Goal: Task Accomplishment & Management: Complete application form

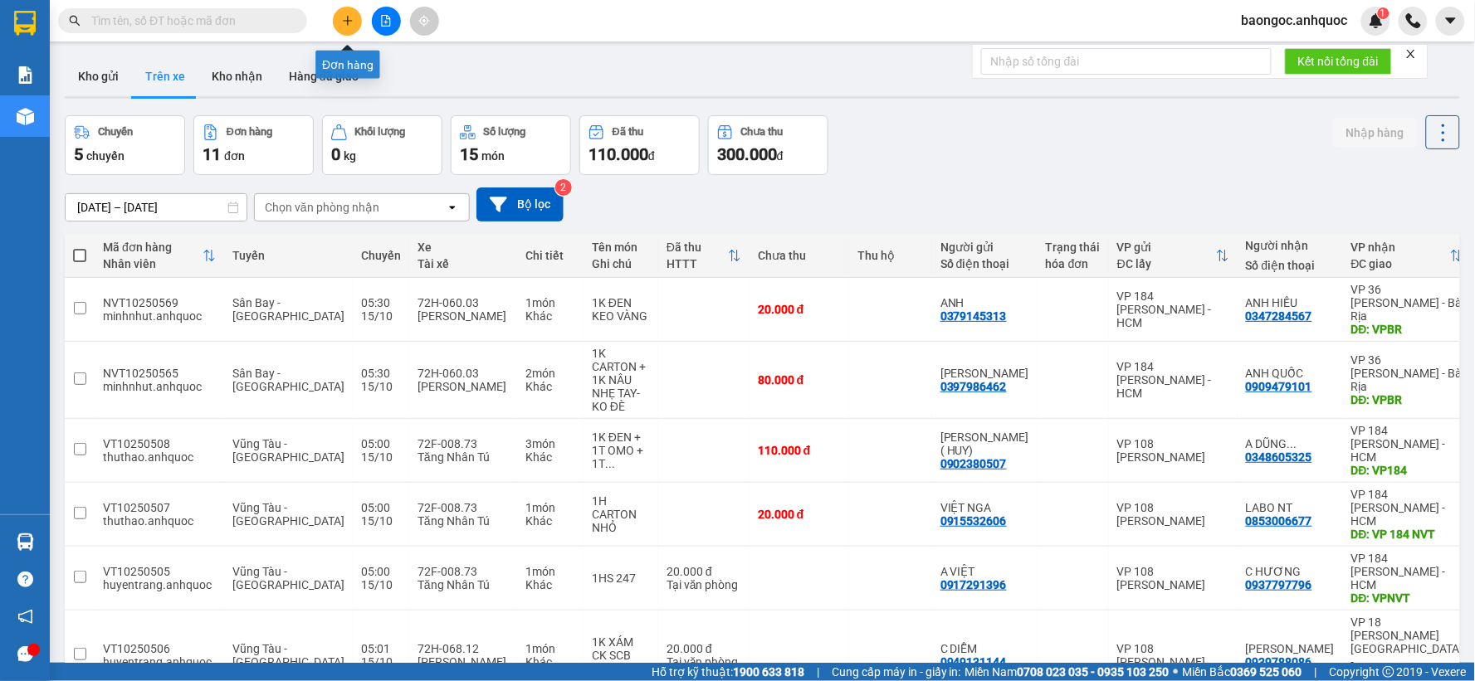
click at [352, 8] on button at bounding box center [347, 21] width 29 height 29
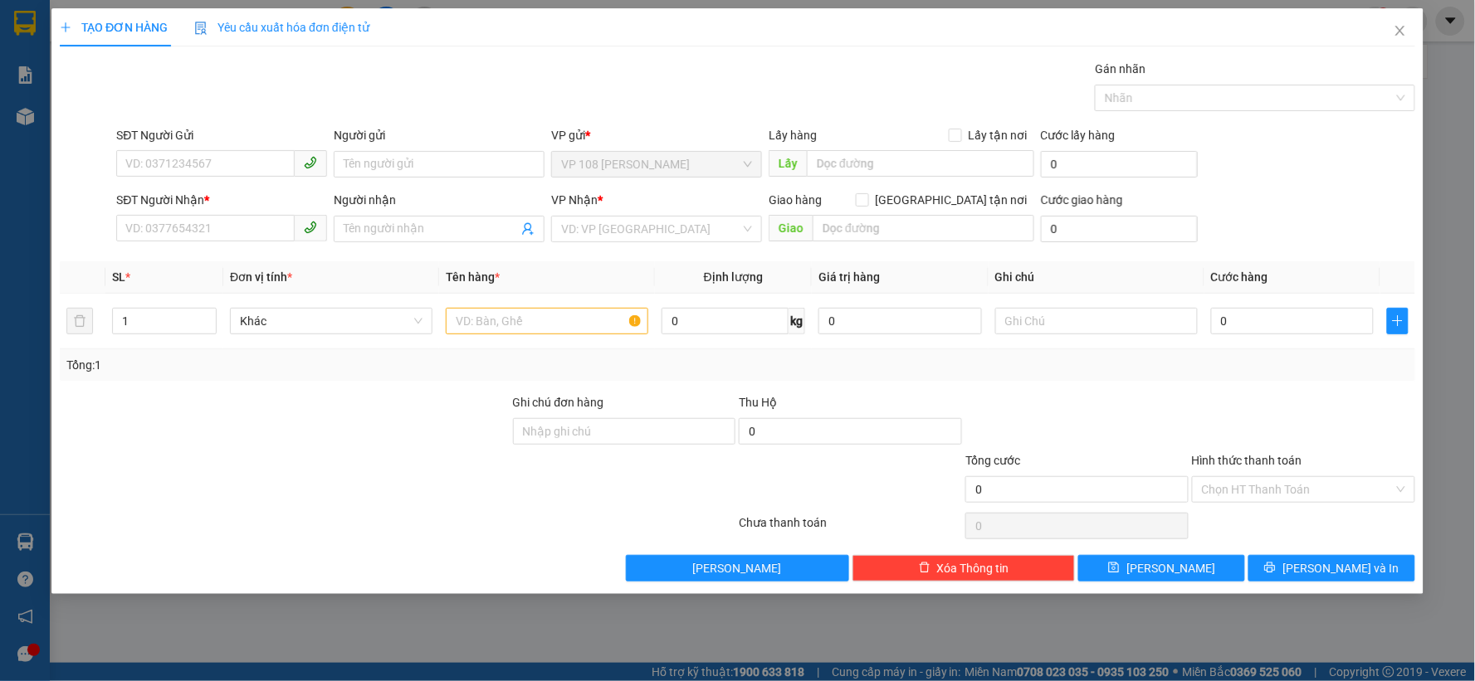
click at [347, 17] on div "TẠO ĐƠN HÀNG Yêu cầu xuất hóa đơn điện tử Transit Pickup Surcharge Ids Transit …" at bounding box center [737, 340] width 1475 height 681
click at [246, 169] on input "SĐT Người Gửi" at bounding box center [205, 163] width 178 height 27
click at [178, 189] on div "0942101046 - CÔ TRANG" at bounding box center [221, 197] width 191 height 18
type input "0942101046"
type input "CÔ TRANG"
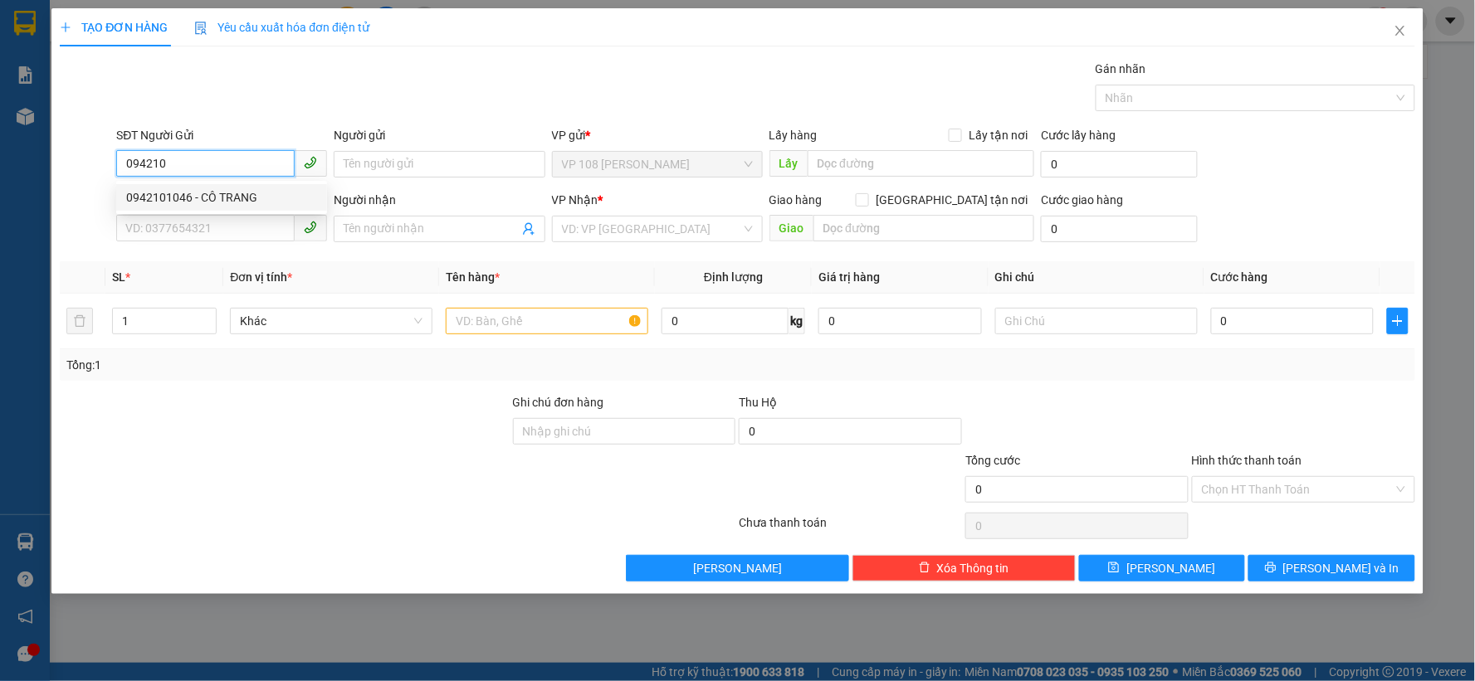
type input "0919421949"
type input "CHÚ HIỆP"
type input "VPNVT"
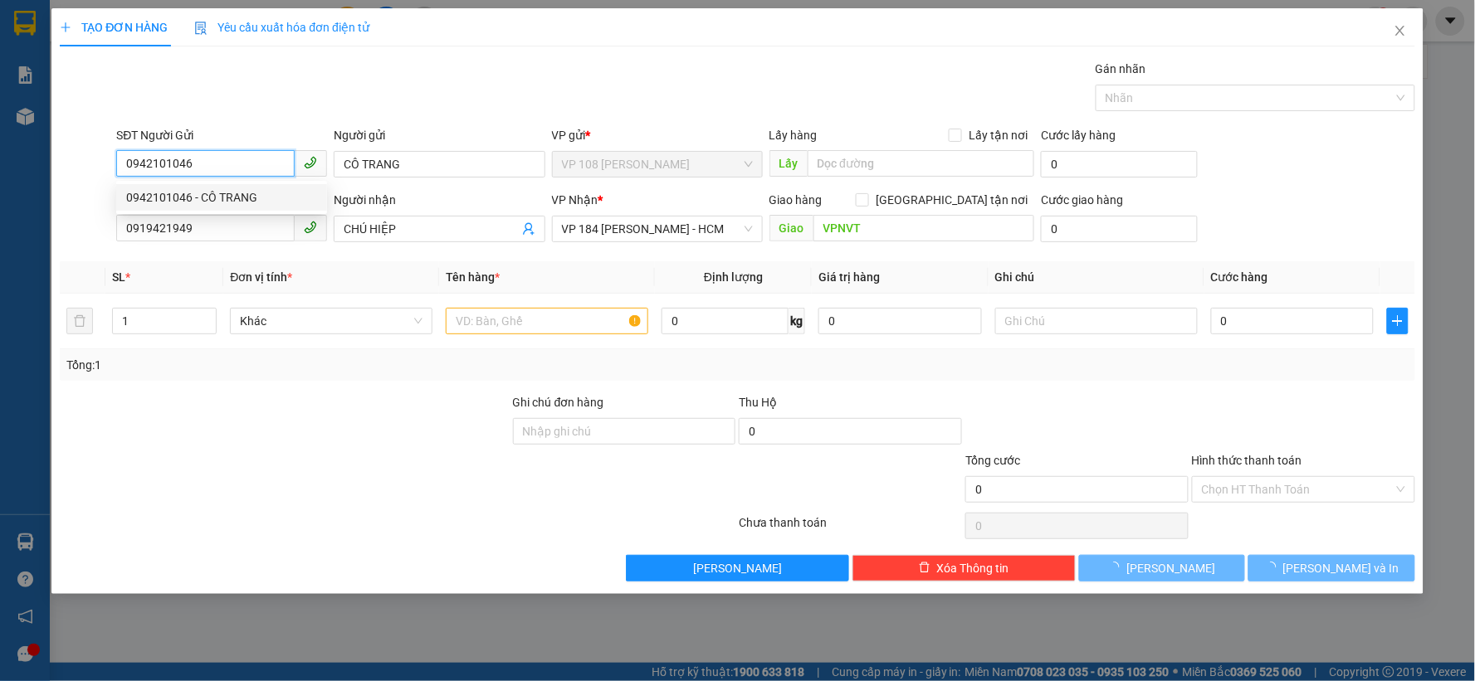
type input "30.000"
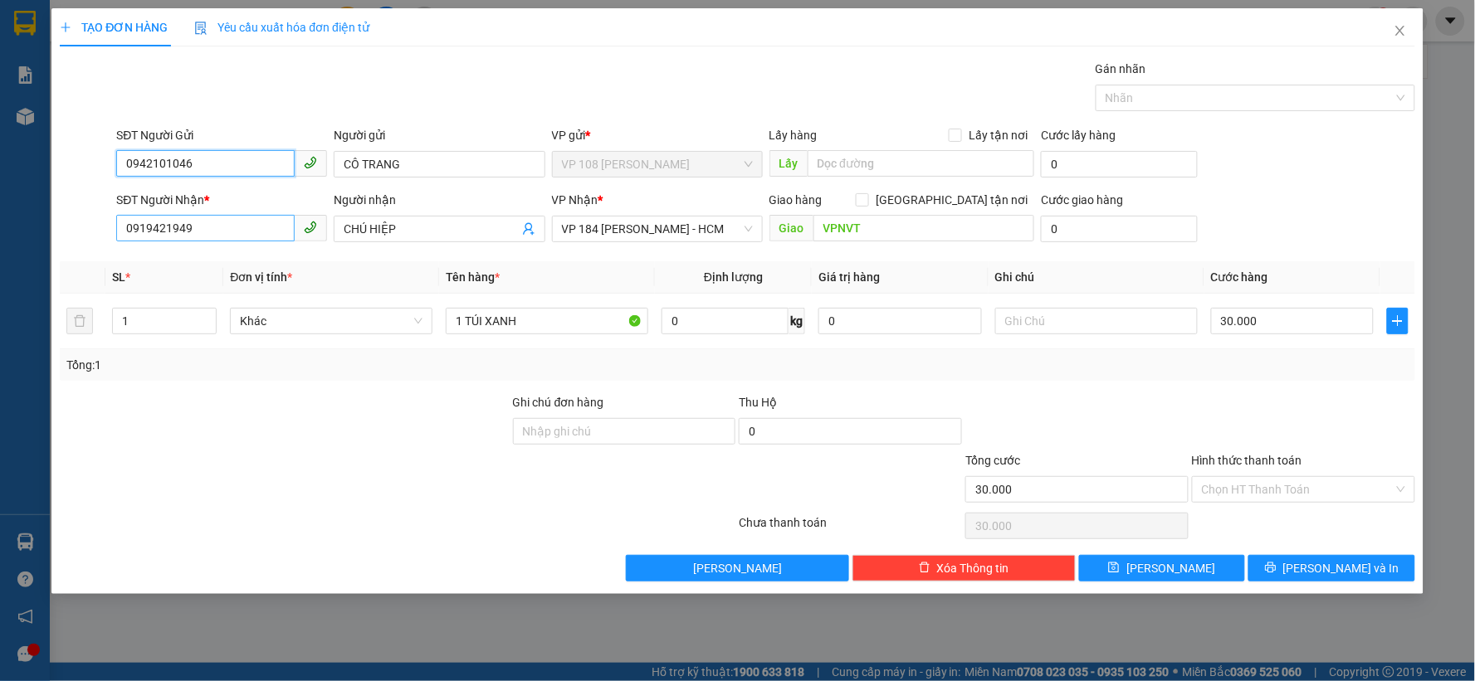
type input "0942101046"
drag, startPoint x: 262, startPoint y: 227, endPoint x: 89, endPoint y: 226, distance: 173.5
click at [89, 226] on div "SĐT Người Nhận * 0919421949 0919421949 Người nhận CHÚ HIỆP VP Nhận * VP 184 [PE…" at bounding box center [737, 220] width 1359 height 58
click at [231, 263] on div "0933654826 - CÔ LAN" at bounding box center [221, 262] width 191 height 18
type input "0933654826"
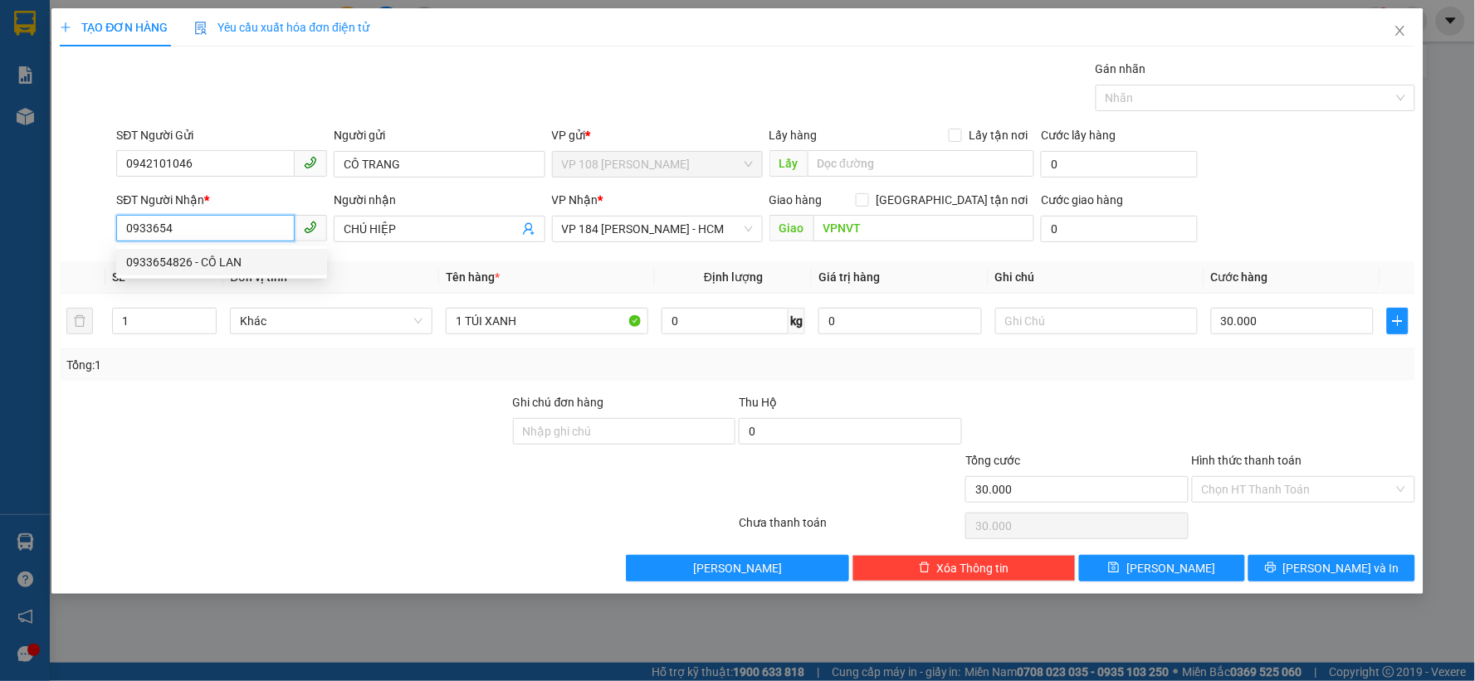
type input "CÔ LAN"
checkbox input "true"
type input "188 [PERSON_NAME], [GEOGRAPHIC_DATA]"
type input "70.000"
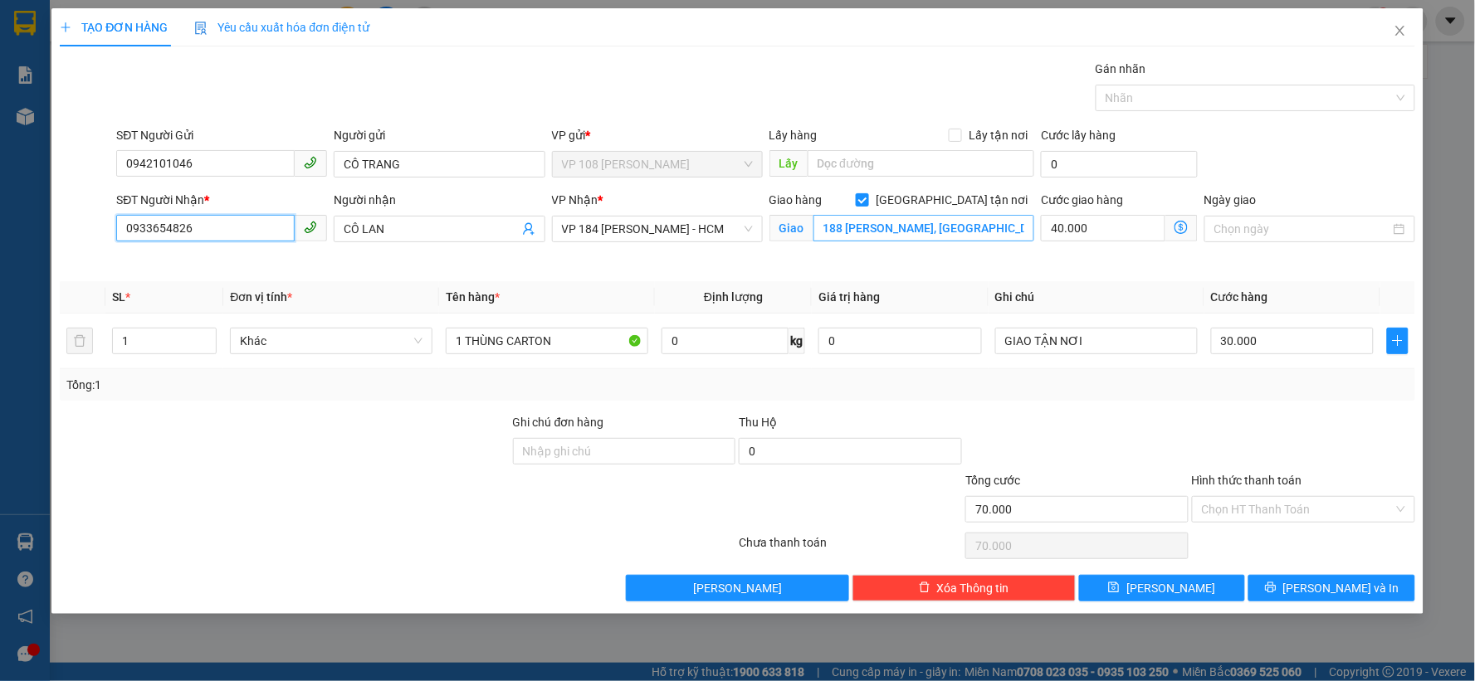
type input "0933654826"
click at [834, 222] on input "188 [PERSON_NAME], [GEOGRAPHIC_DATA]" at bounding box center [924, 228] width 222 height 27
click at [833, 232] on input "188 [PERSON_NAME], [GEOGRAPHIC_DATA]" at bounding box center [924, 228] width 222 height 27
click at [952, 229] on input "188 [PERSON_NAME], [GEOGRAPHIC_DATA]" at bounding box center [924, 228] width 222 height 27
type input "30.000"
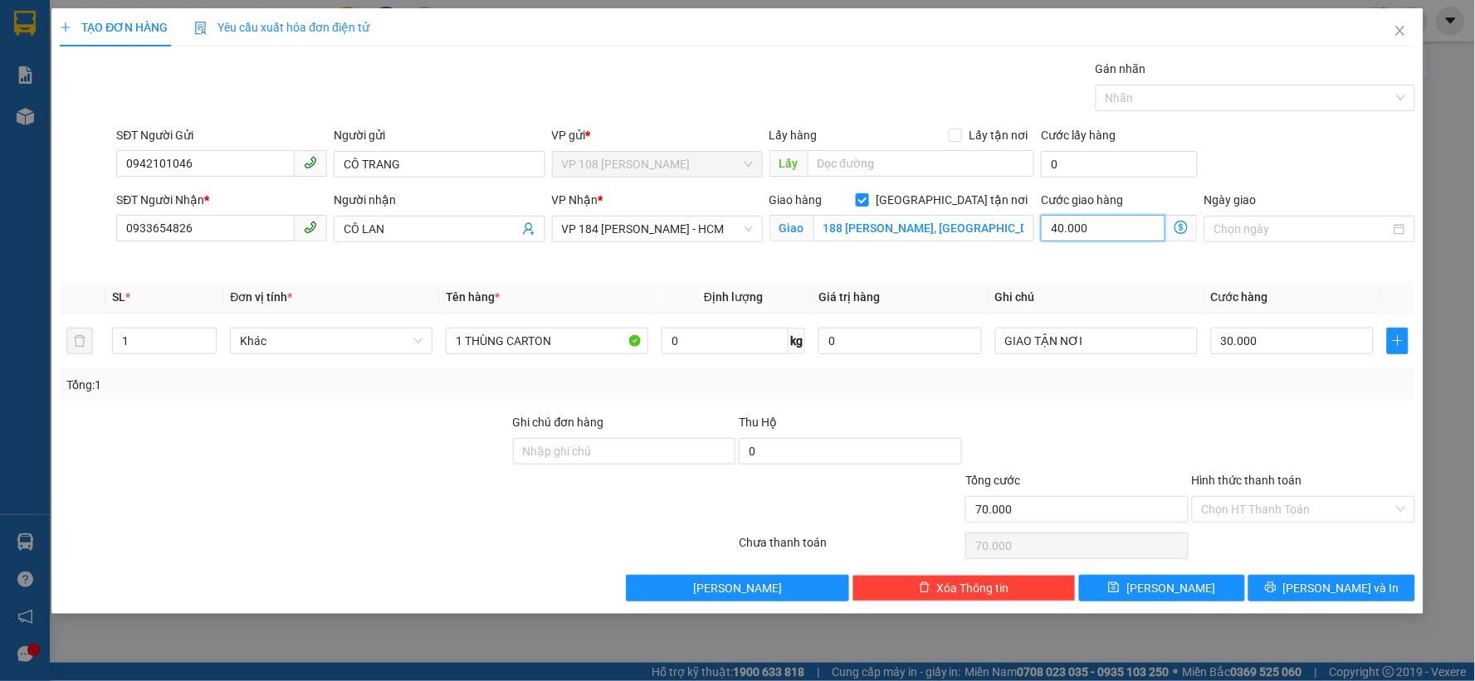
type input "30.000"
type input "0"
click at [1322, 519] on input "Hình thức thanh toán" at bounding box center [1298, 509] width 192 height 25
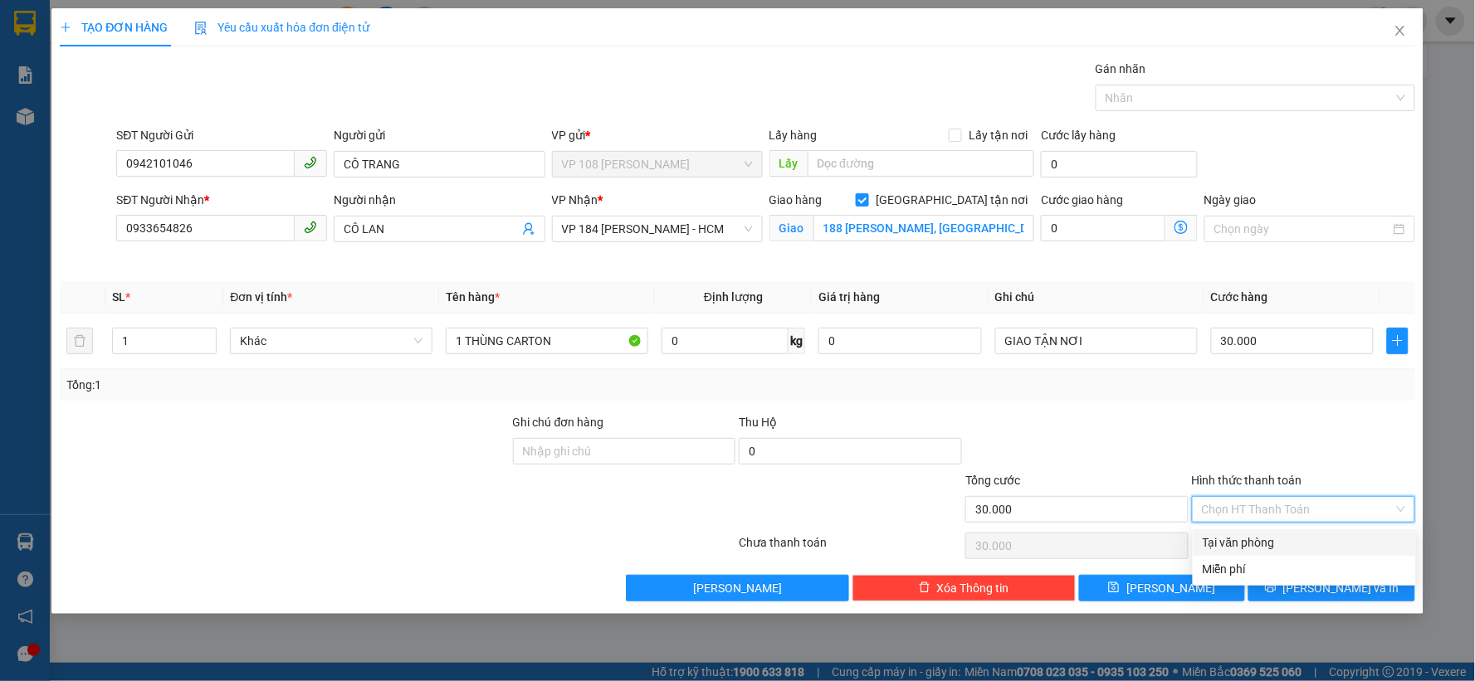
click at [1227, 538] on div "Tại văn phòng" at bounding box center [1304, 543] width 203 height 18
type input "0"
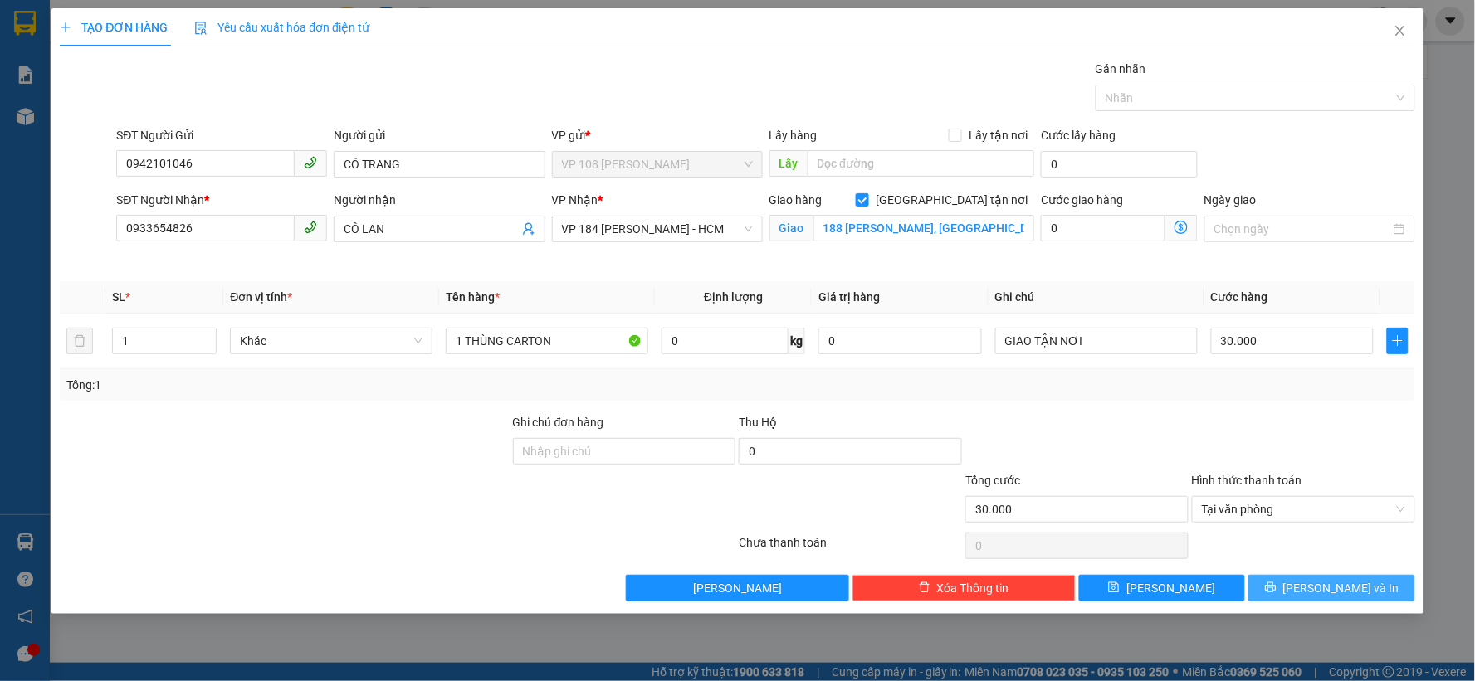
click at [1323, 586] on span "[PERSON_NAME] và In" at bounding box center [1341, 588] width 116 height 18
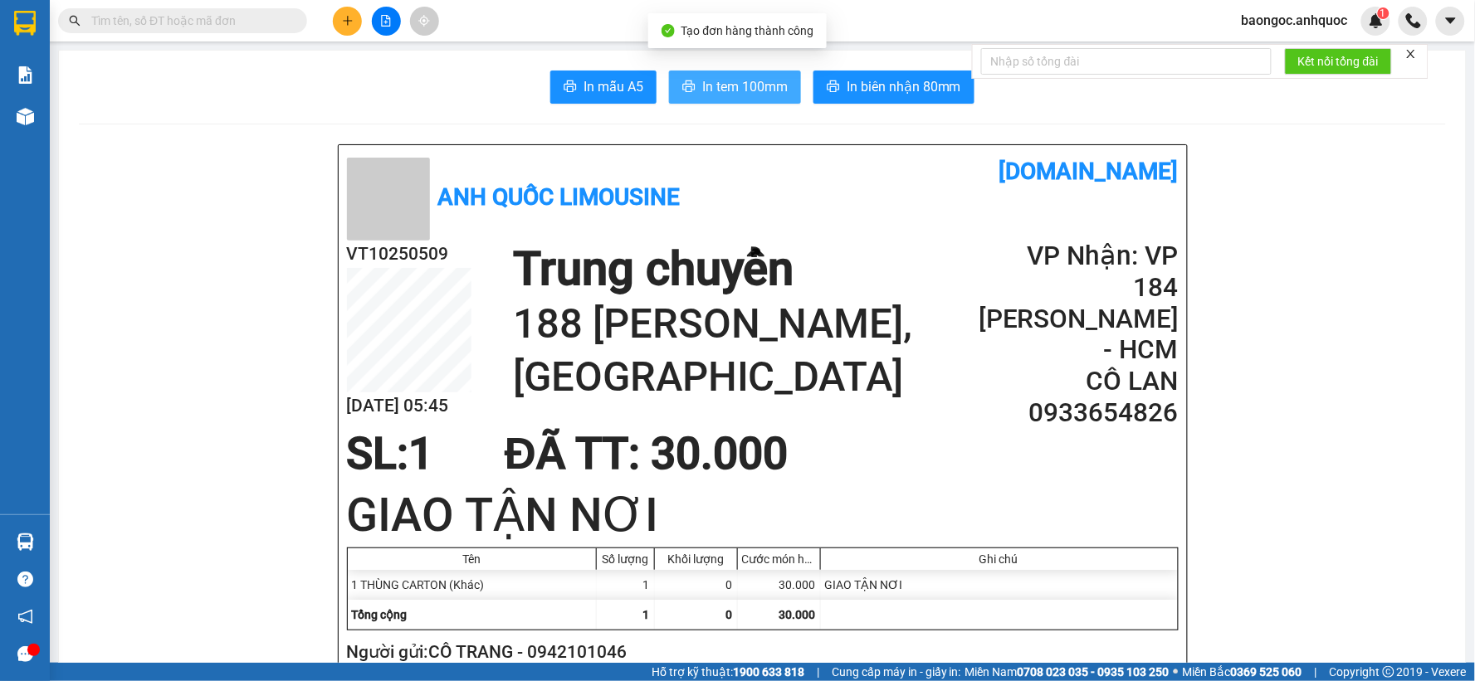
click at [731, 81] on span "In tem 100mm" at bounding box center [744, 86] width 85 height 21
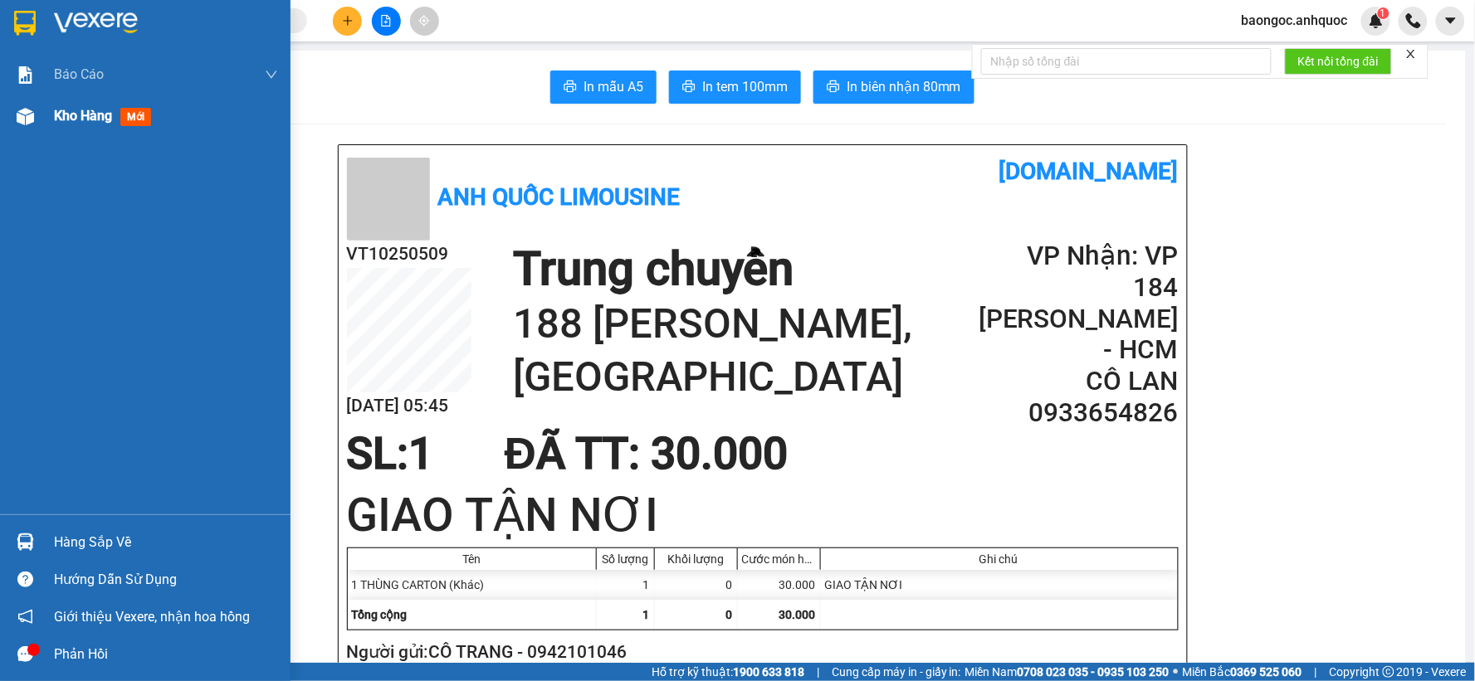
click at [61, 110] on span "Kho hàng" at bounding box center [83, 116] width 58 height 16
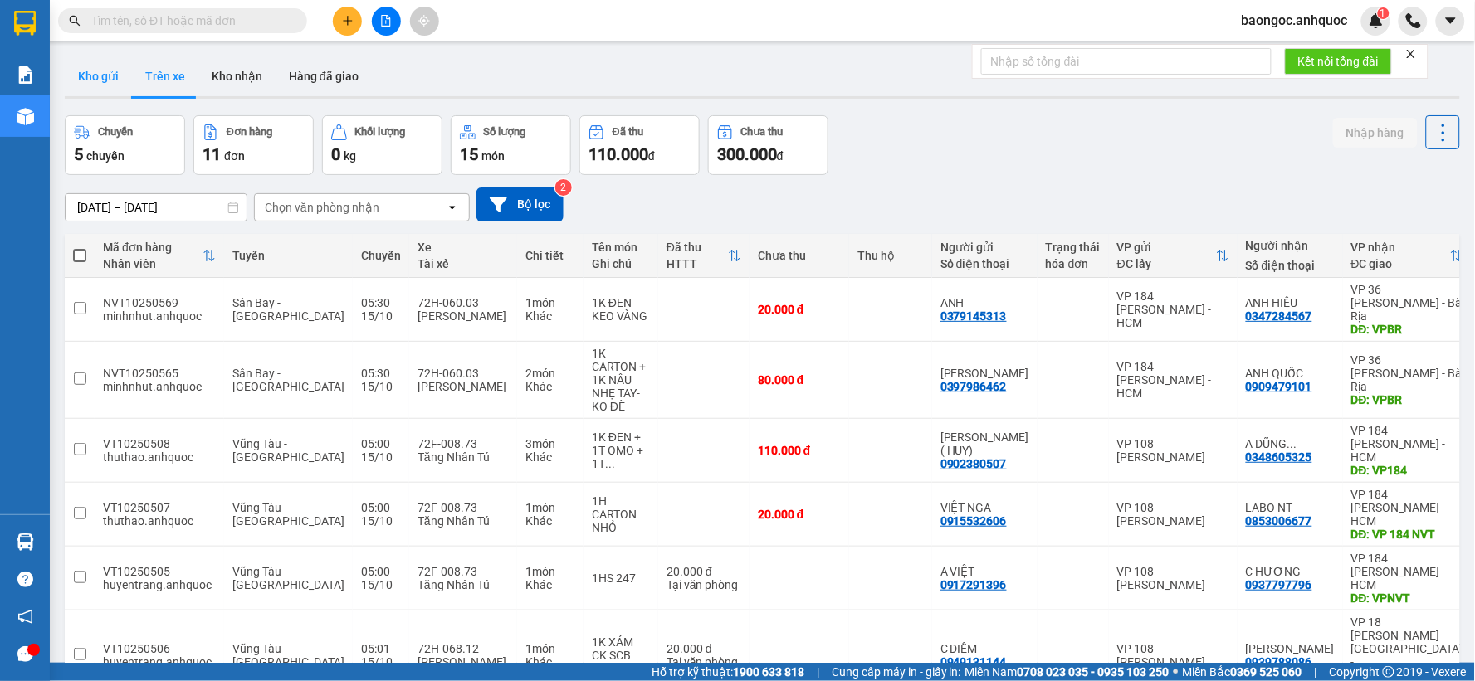
click at [101, 70] on button "Kho gửi" at bounding box center [98, 76] width 67 height 40
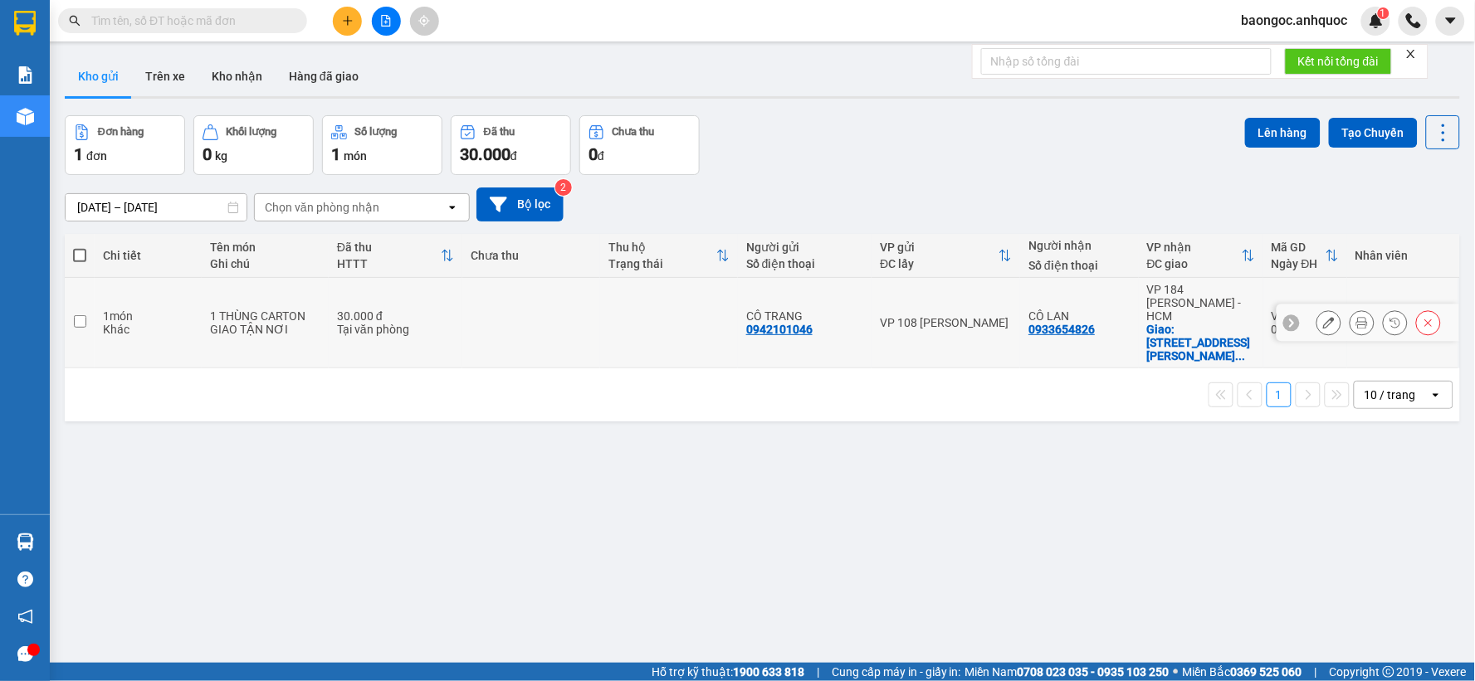
click at [452, 310] on td "30.000 đ Tại văn phòng" at bounding box center [396, 323] width 134 height 90
checkbox input "true"
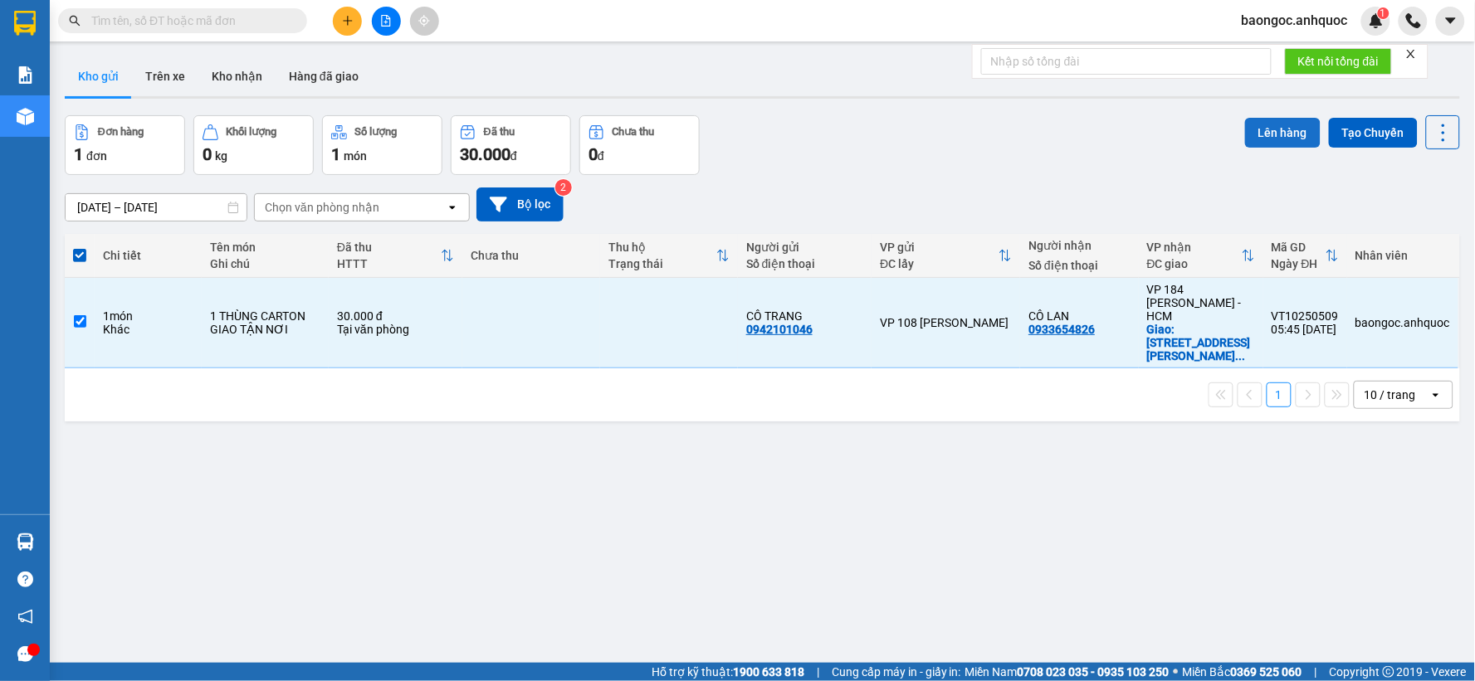
click at [1256, 130] on button "Lên hàng" at bounding box center [1283, 133] width 76 height 30
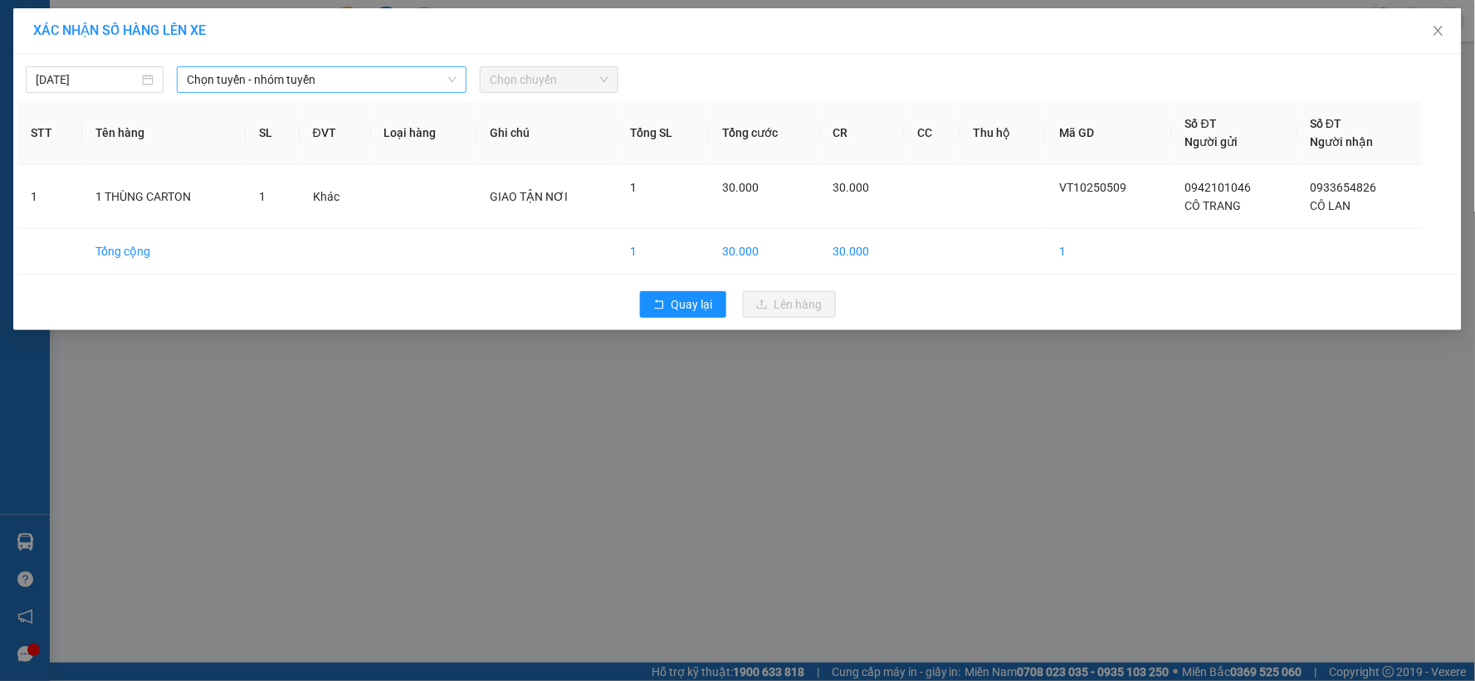
click at [266, 71] on span "Chọn tuyến - nhóm tuyến" at bounding box center [322, 79] width 270 height 25
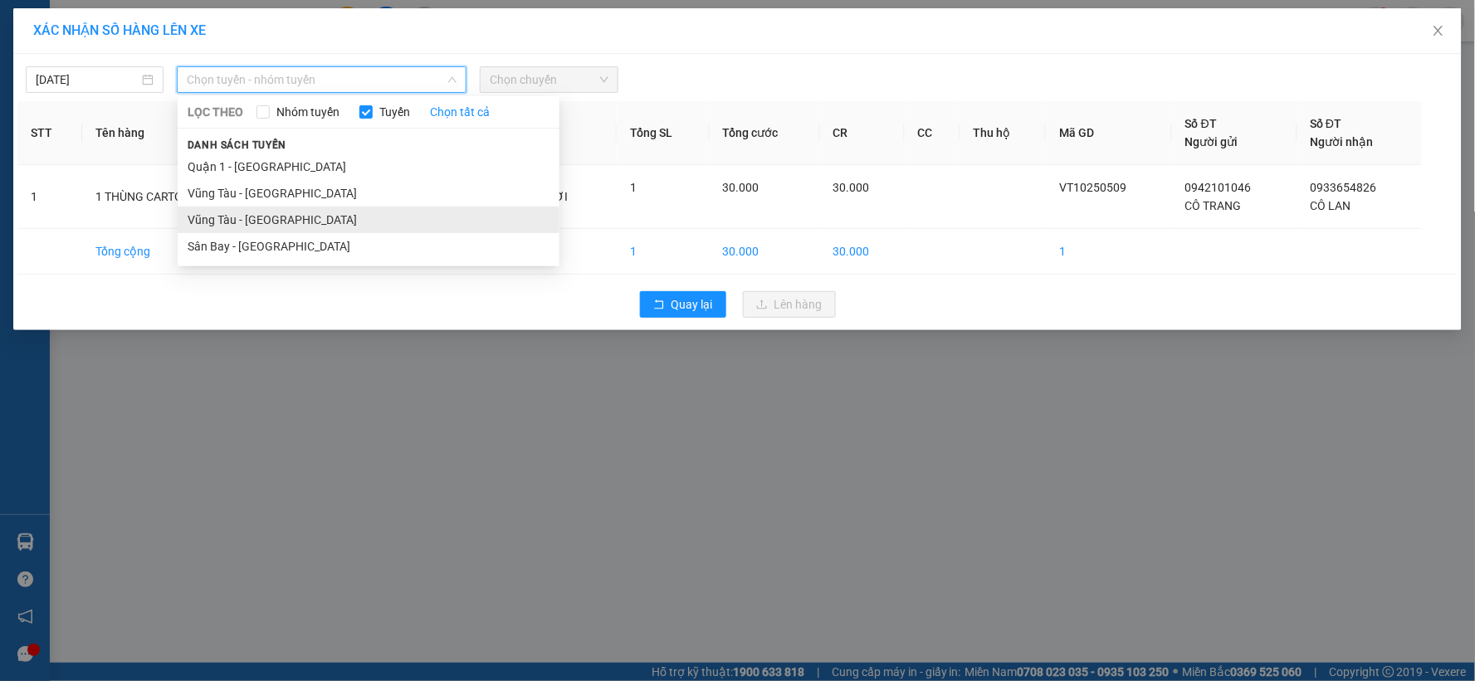
click at [286, 220] on li "Vũng Tàu - [GEOGRAPHIC_DATA]" at bounding box center [369, 220] width 382 height 27
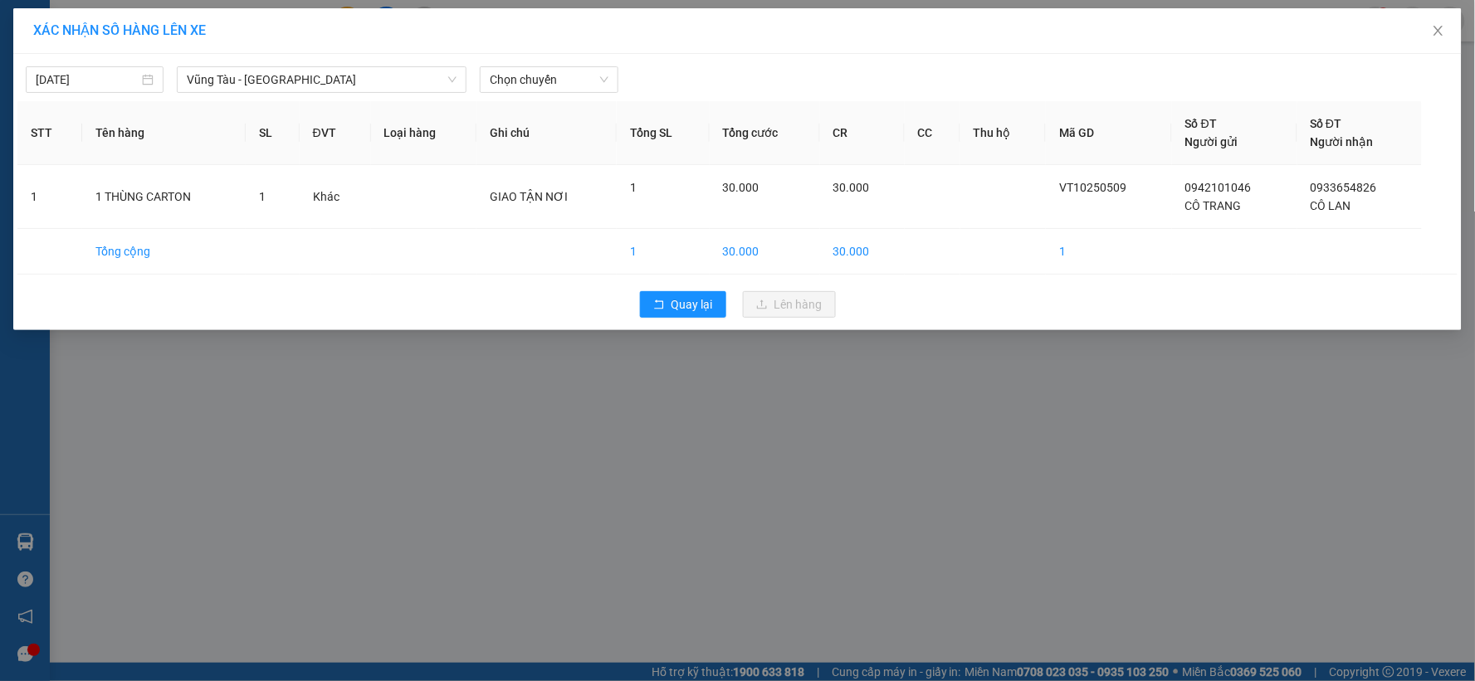
click at [535, 65] on div "[DATE] [GEOGRAPHIC_DATA] - [GEOGRAPHIC_DATA] LỌC THEO Nhóm tuyến Tuyến Chọn tất…" at bounding box center [737, 75] width 1440 height 35
click at [537, 85] on span "Chọn chuyến" at bounding box center [549, 79] width 118 height 25
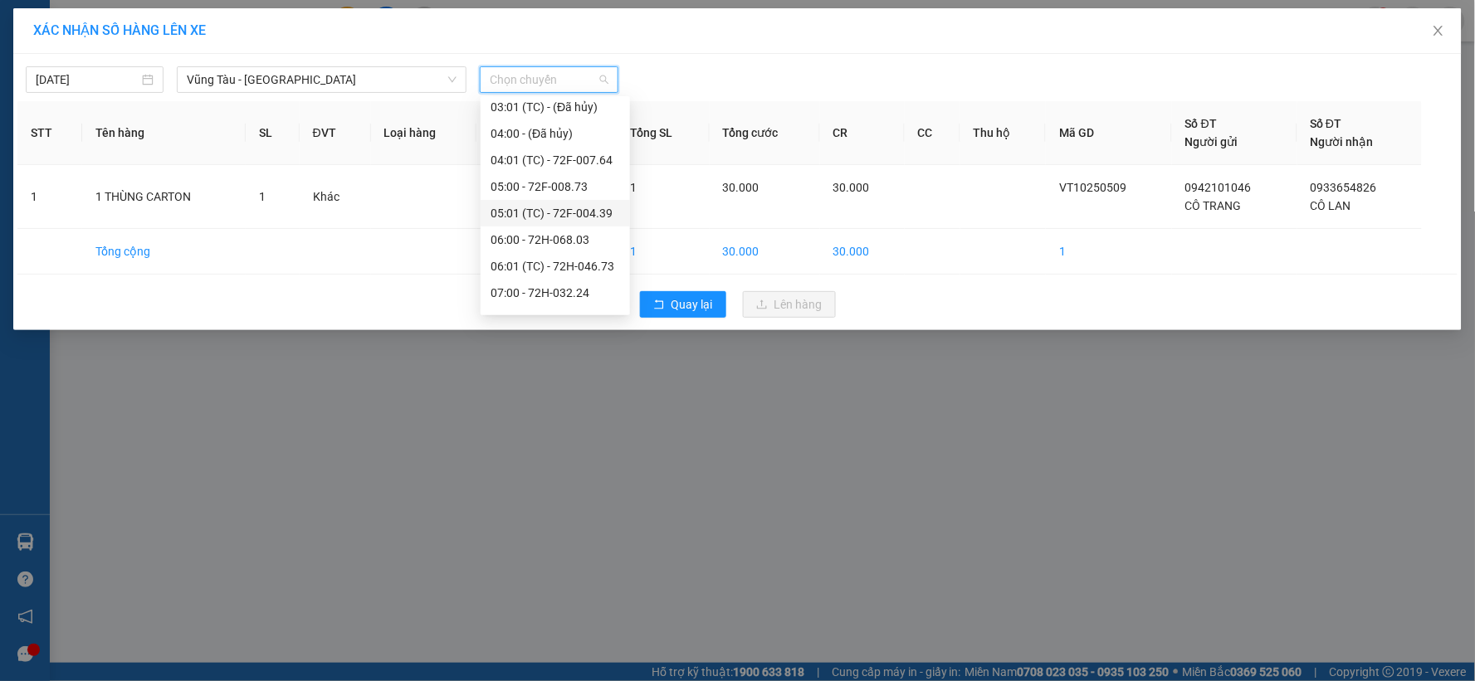
scroll to position [92, 0]
click at [575, 266] on div "07:00 - 72H-032.24" at bounding box center [555, 260] width 129 height 18
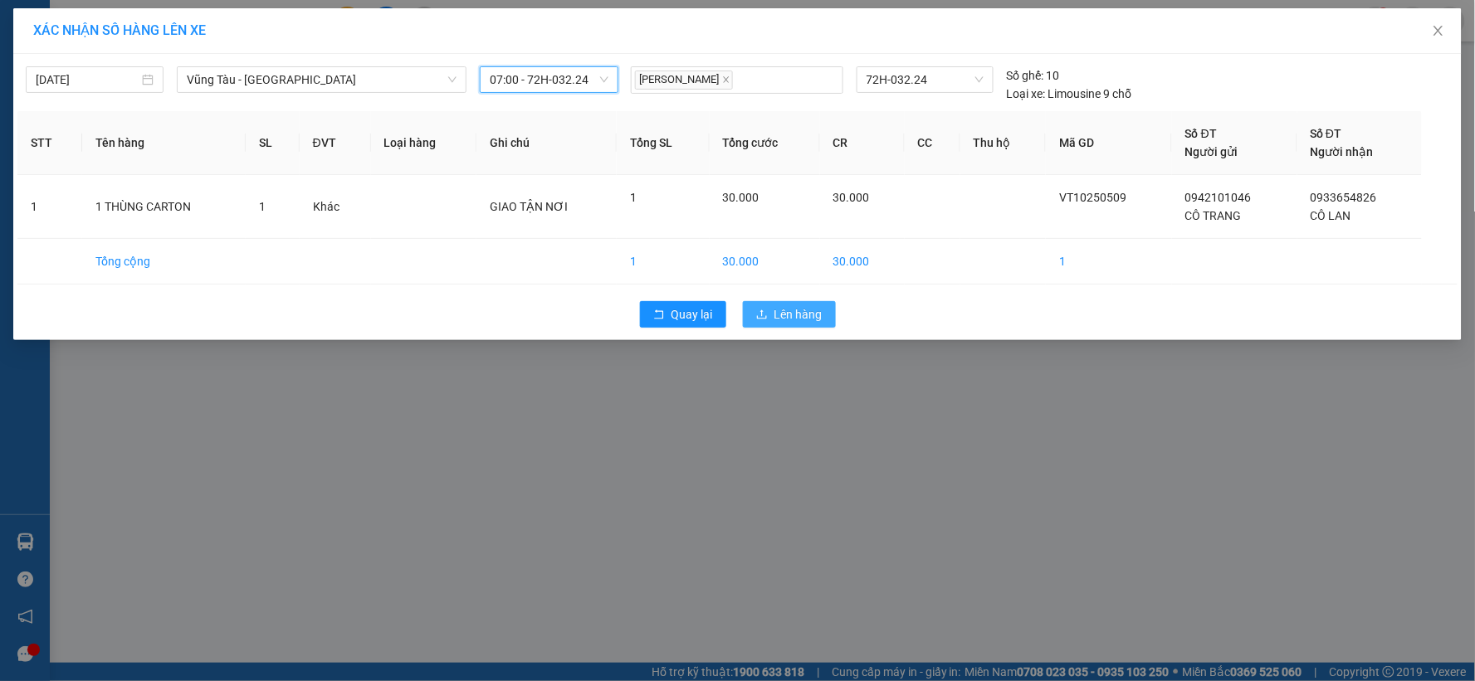
click at [779, 315] on span "Lên hàng" at bounding box center [798, 314] width 48 height 18
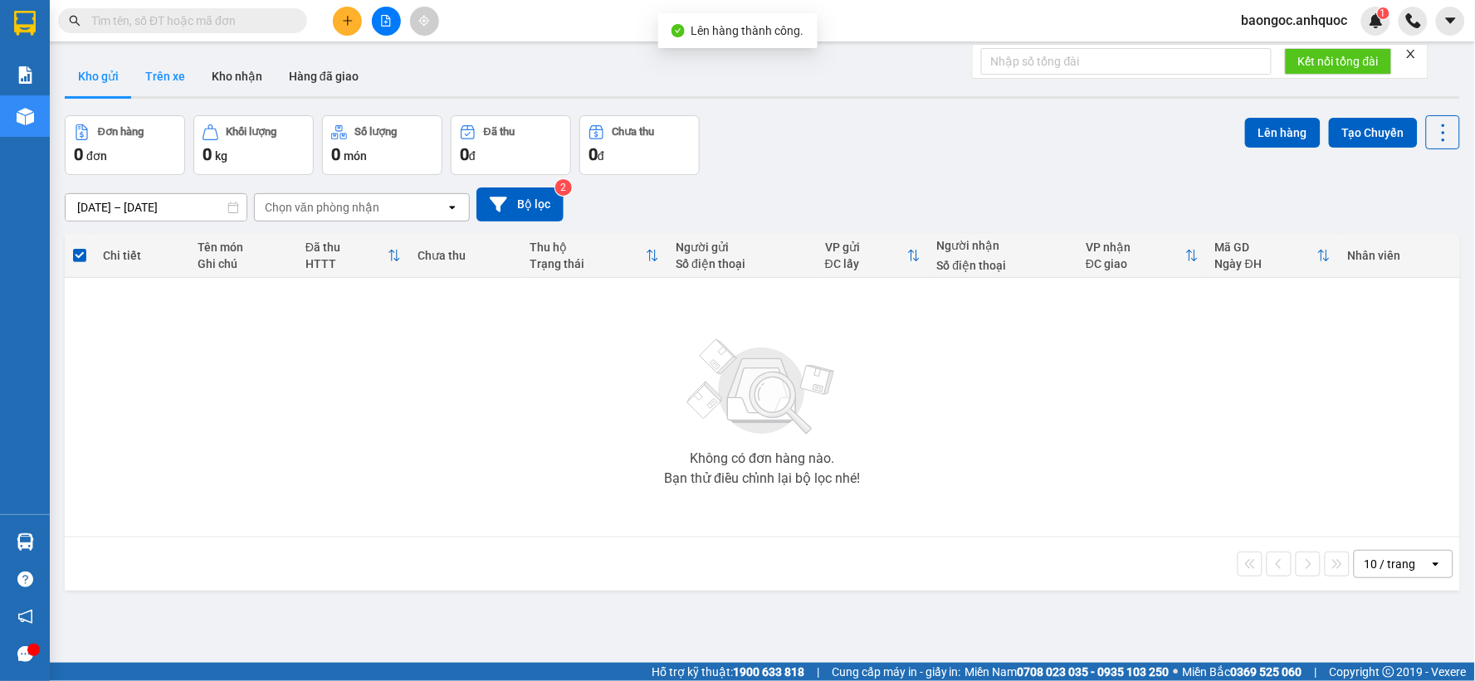
click at [159, 80] on button "Trên xe" at bounding box center [165, 76] width 66 height 40
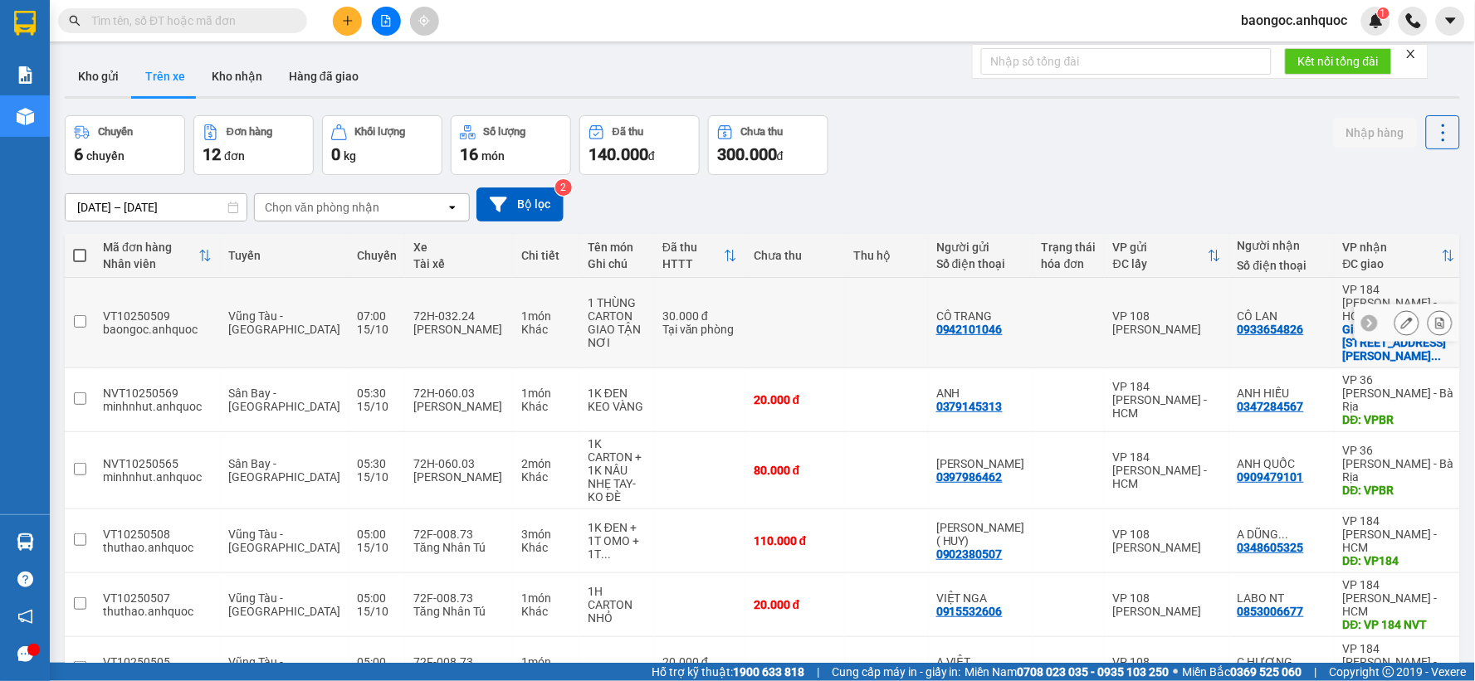
click at [1434, 317] on icon at bounding box center [1440, 323] width 12 height 12
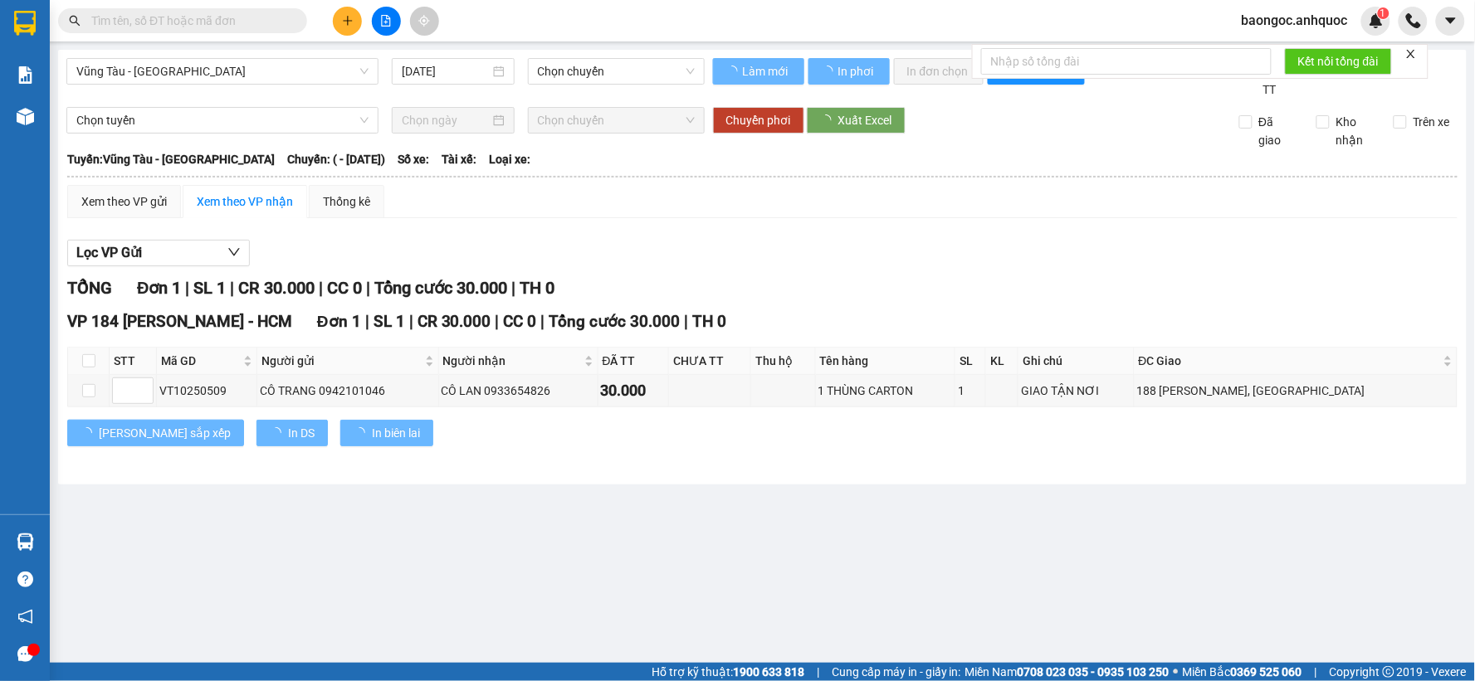
type input "[DATE]"
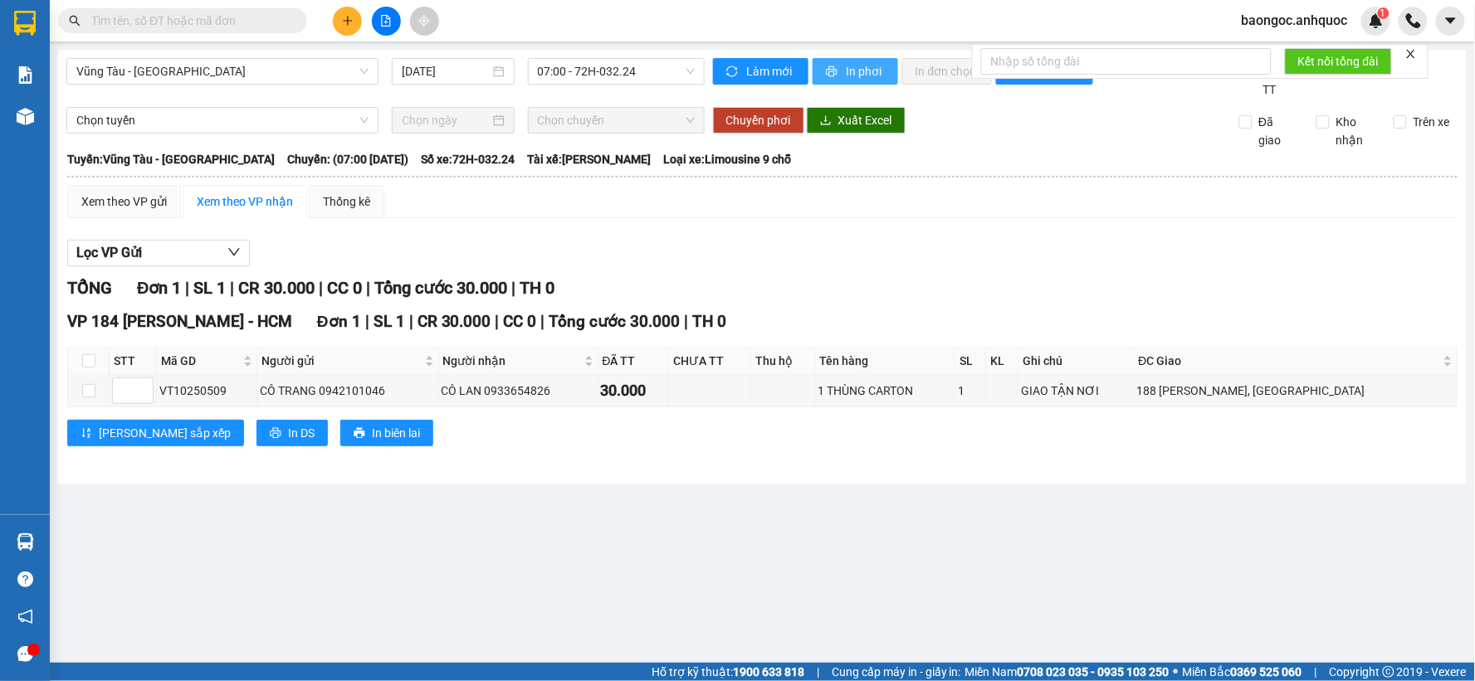
click at [867, 69] on span "In phơi" at bounding box center [866, 71] width 38 height 18
